Goal: Ask a question

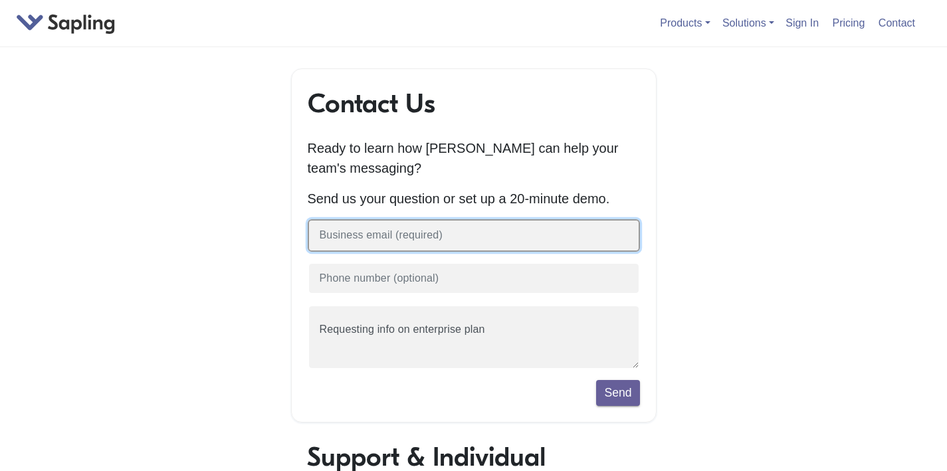
click at [402, 246] on input "text" at bounding box center [474, 235] width 332 height 33
paste input "[EMAIL_ADDRESS][DOMAIN_NAME]"
type input "[EMAIL_ADDRESS][DOMAIN_NAME]"
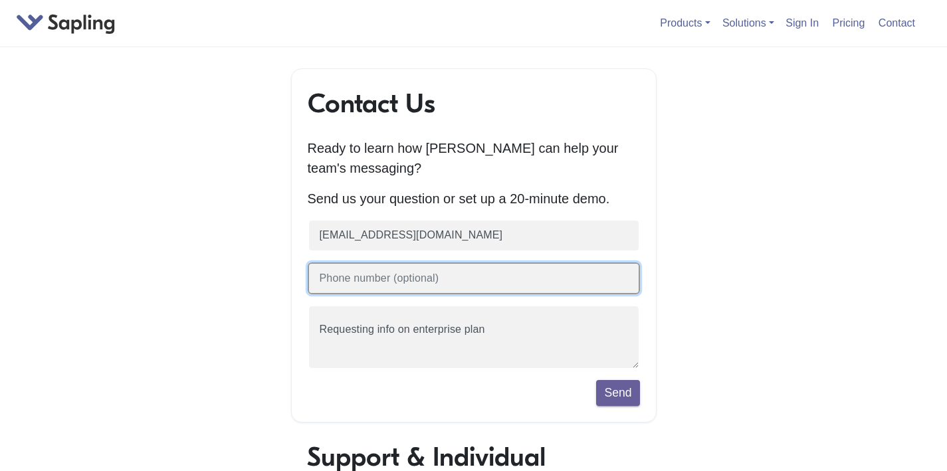
click at [478, 272] on input "text" at bounding box center [474, 278] width 332 height 33
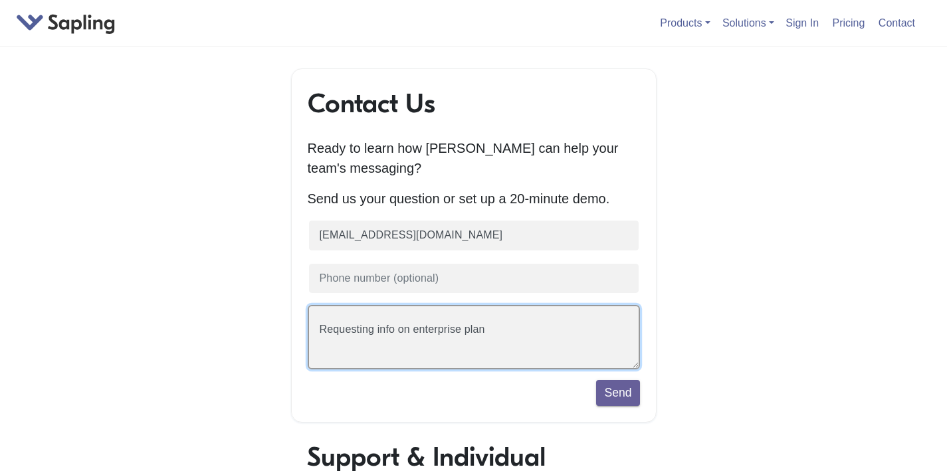
click at [440, 369] on textarea "Requesting info on enterprise plan" at bounding box center [474, 337] width 332 height 64
click at [447, 350] on textarea "Requesting info on enterprise plan" at bounding box center [474, 337] width 332 height 64
click at [492, 340] on textarea "Requesting info on enterprise plan" at bounding box center [474, 337] width 332 height 64
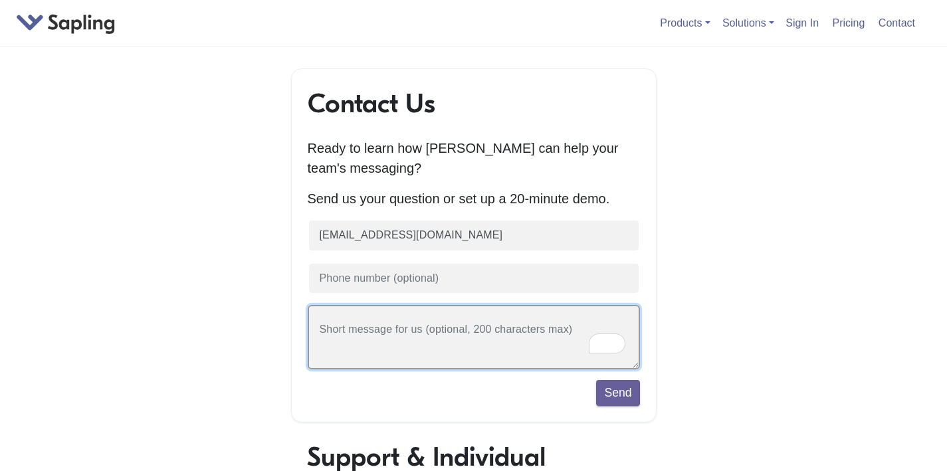
paste textarea "Hi! We are a tutoring service, we check assignments completed by our Customers,…"
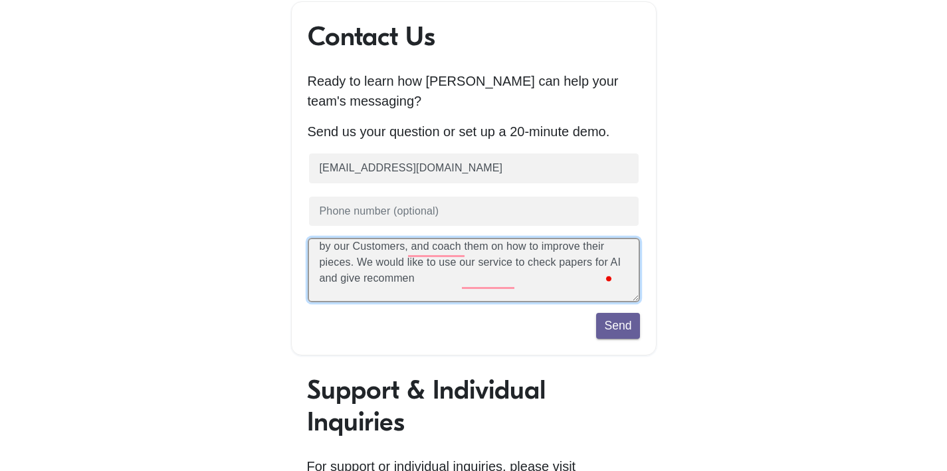
scroll to position [112, 0]
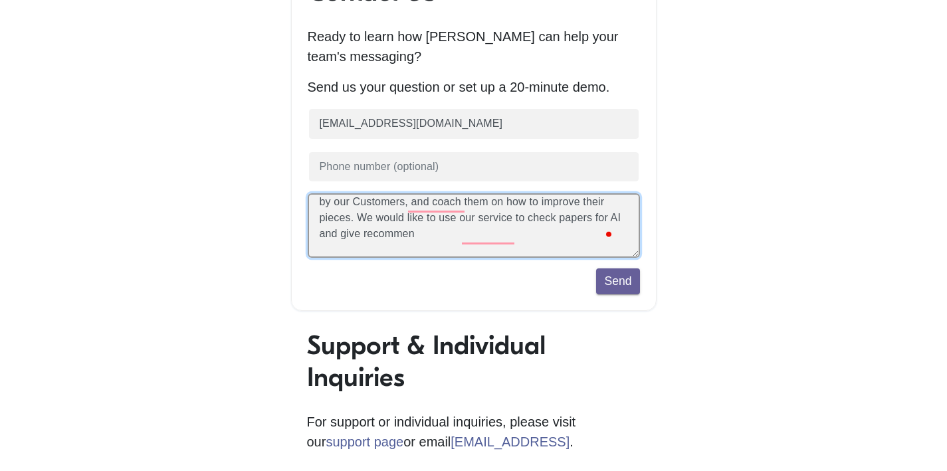
click at [532, 242] on textarea "Requesting info on enterprise plan" at bounding box center [474, 225] width 332 height 64
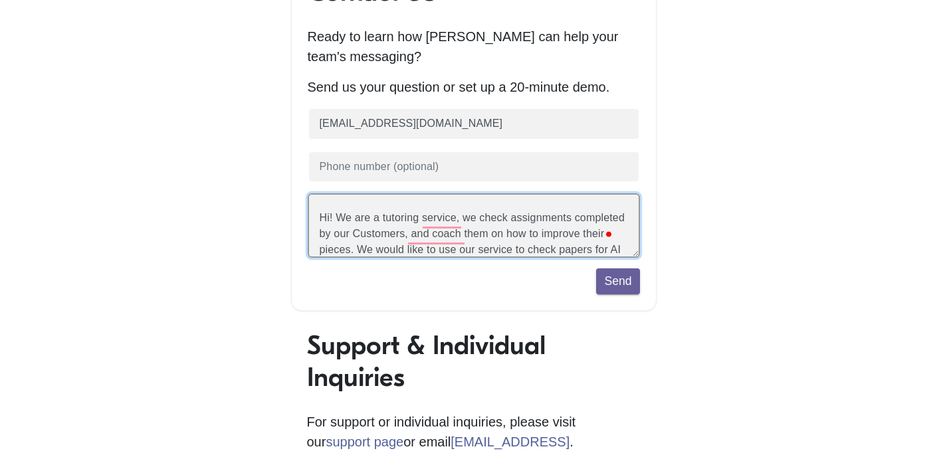
scroll to position [0, 0]
drag, startPoint x: 310, startPoint y: 210, endPoint x: 316, endPoint y: 217, distance: 8.5
click at [310, 210] on textarea "Requesting info on enterprise plan" at bounding box center [474, 225] width 332 height 64
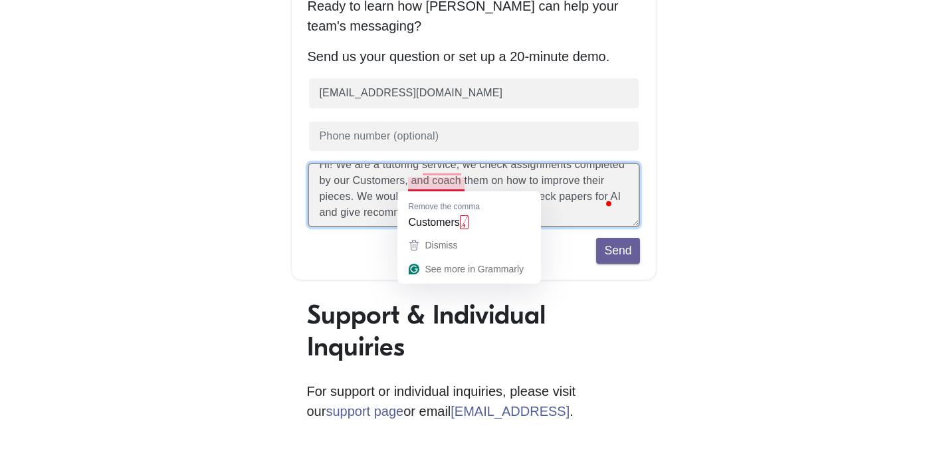
click at [346, 196] on textarea "Requesting info on enterprise plan" at bounding box center [474, 195] width 332 height 64
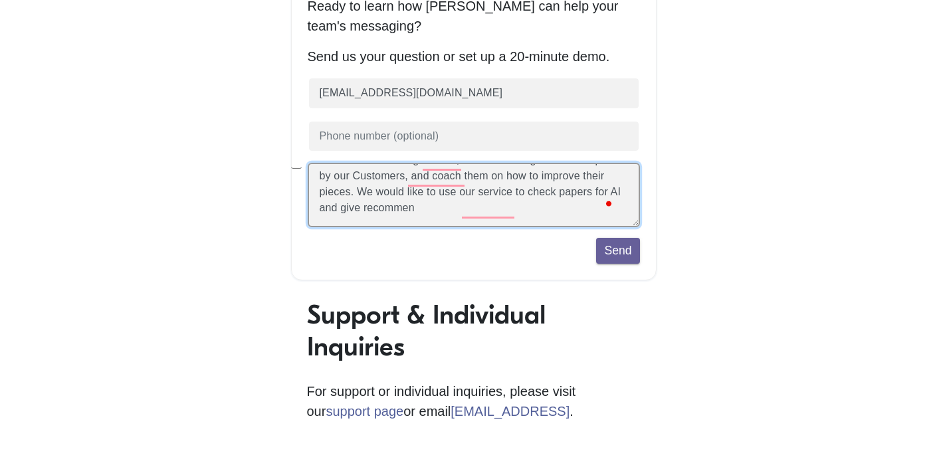
drag, startPoint x: 523, startPoint y: 216, endPoint x: 428, endPoint y: 199, distance: 96.6
click at [428, 199] on textarea "Requesting info on enterprise plan" at bounding box center [474, 195] width 332 height 64
click at [427, 199] on textarea "Requesting info on enterprise plan" at bounding box center [474, 195] width 332 height 64
drag, startPoint x: 420, startPoint y: 194, endPoint x: 512, endPoint y: 207, distance: 92.7
click at [512, 207] on textarea "Requesting info on enterprise plan" at bounding box center [474, 195] width 332 height 64
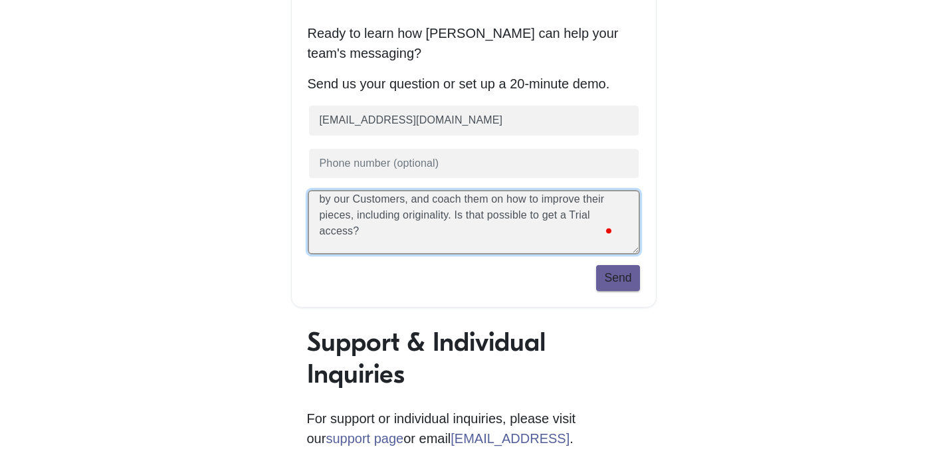
type textarea "Hi! We are a tutoring service, we check assignments completed by our Customers,…"
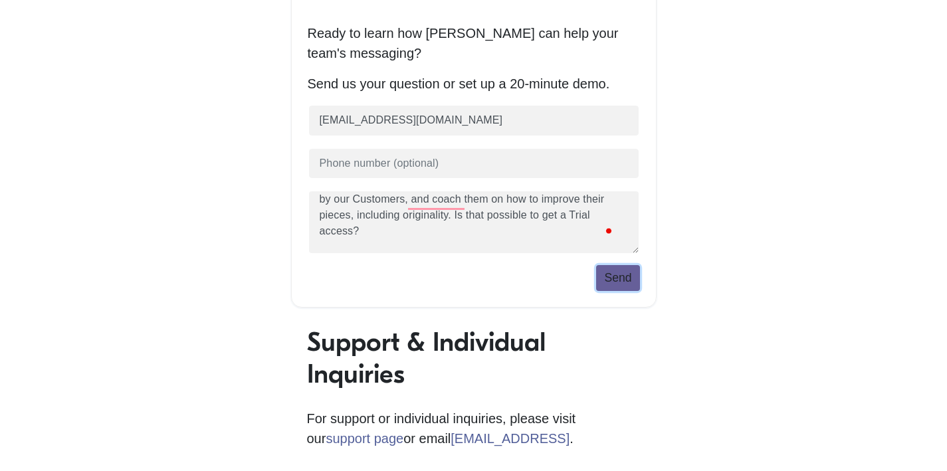
click at [633, 280] on button "Send" at bounding box center [617, 277] width 43 height 25
